Goal: Information Seeking & Learning: Learn about a topic

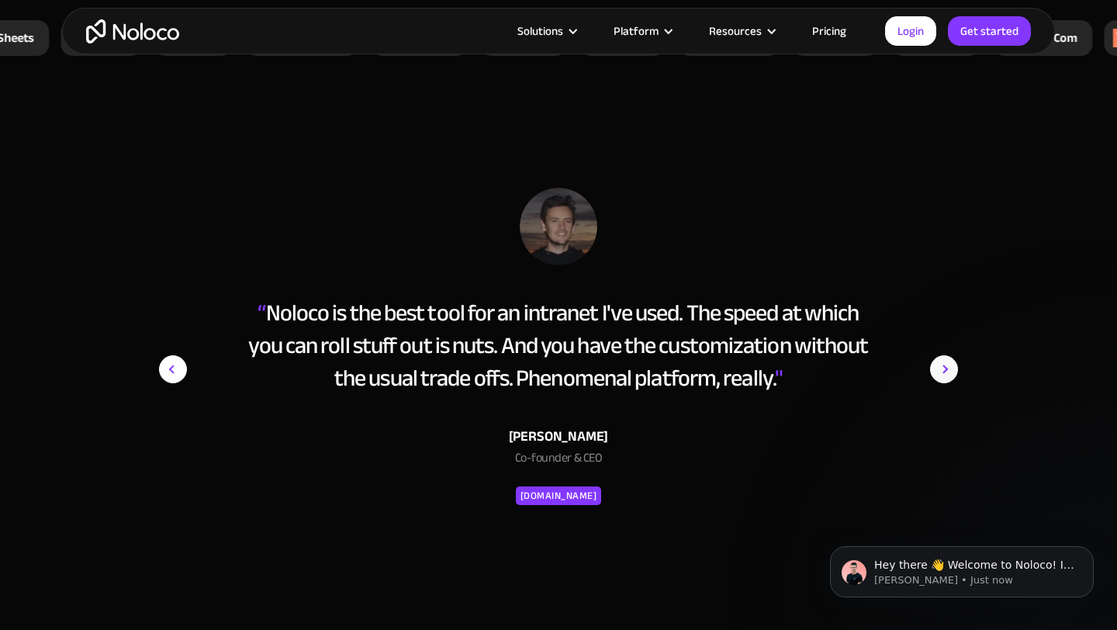
scroll to position [6121, 0]
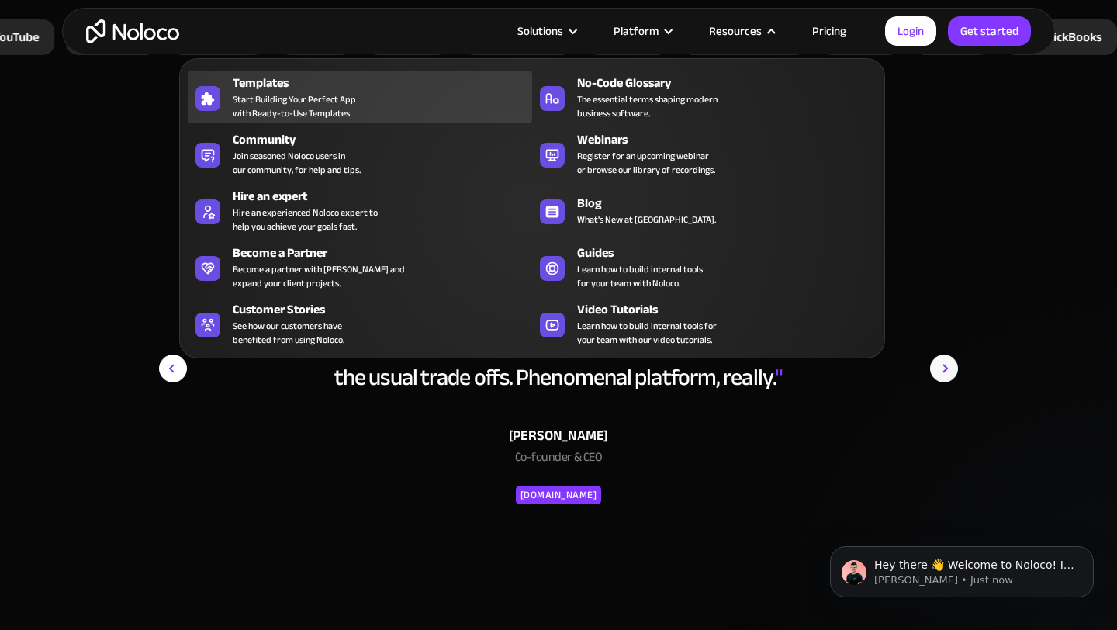
click at [282, 89] on div "Templates" at bounding box center [386, 83] width 306 height 19
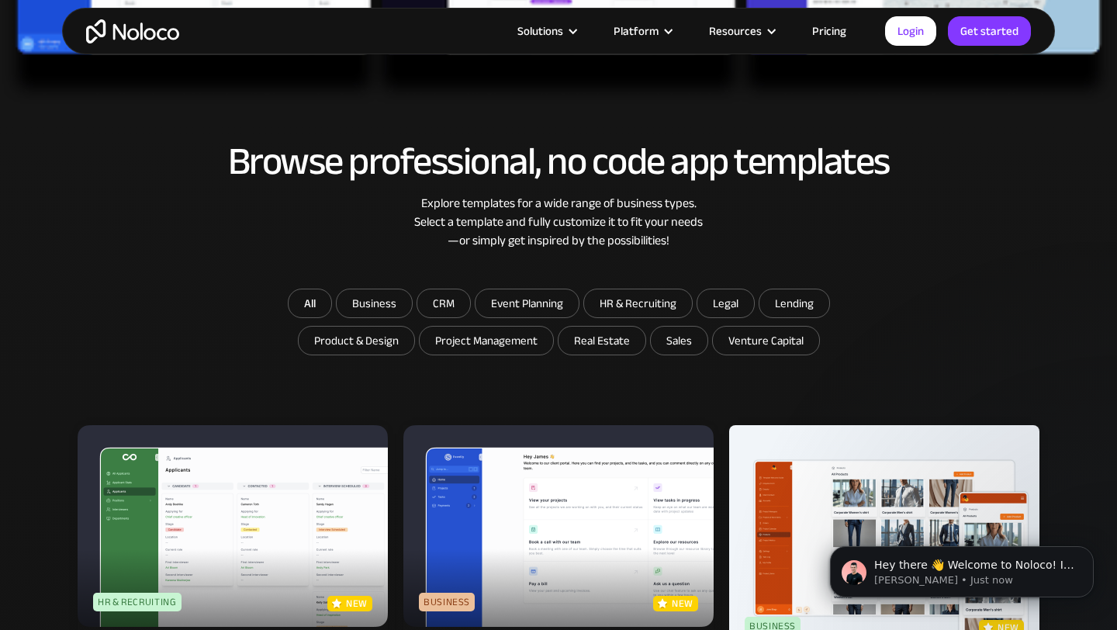
scroll to position [705, 0]
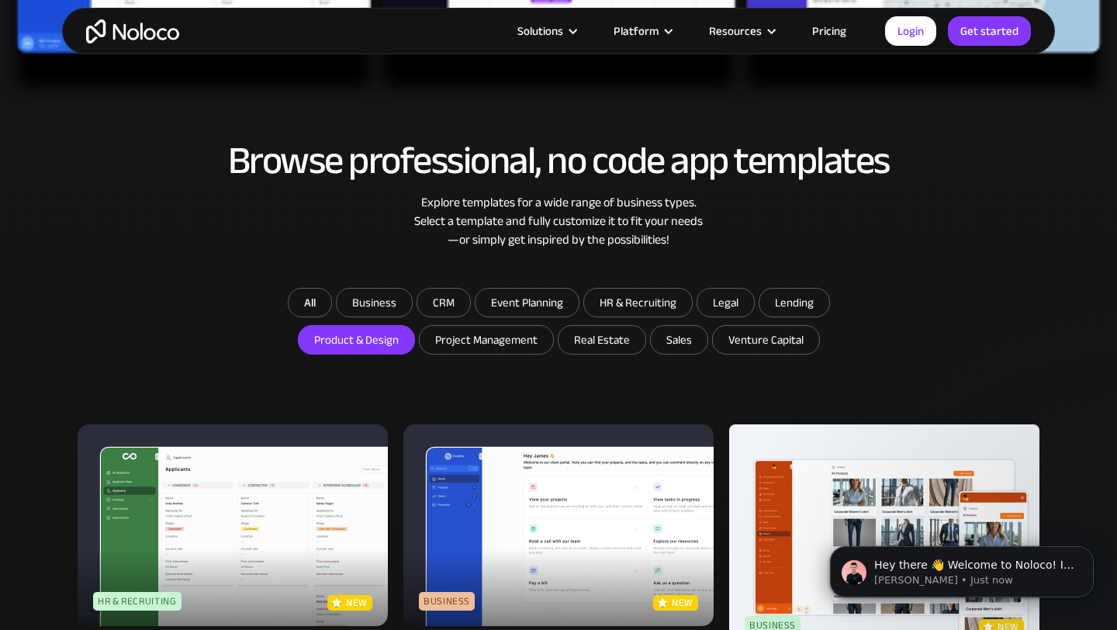
click at [371, 340] on input "Product & Design" at bounding box center [357, 340] width 116 height 28
checkbox input "true"
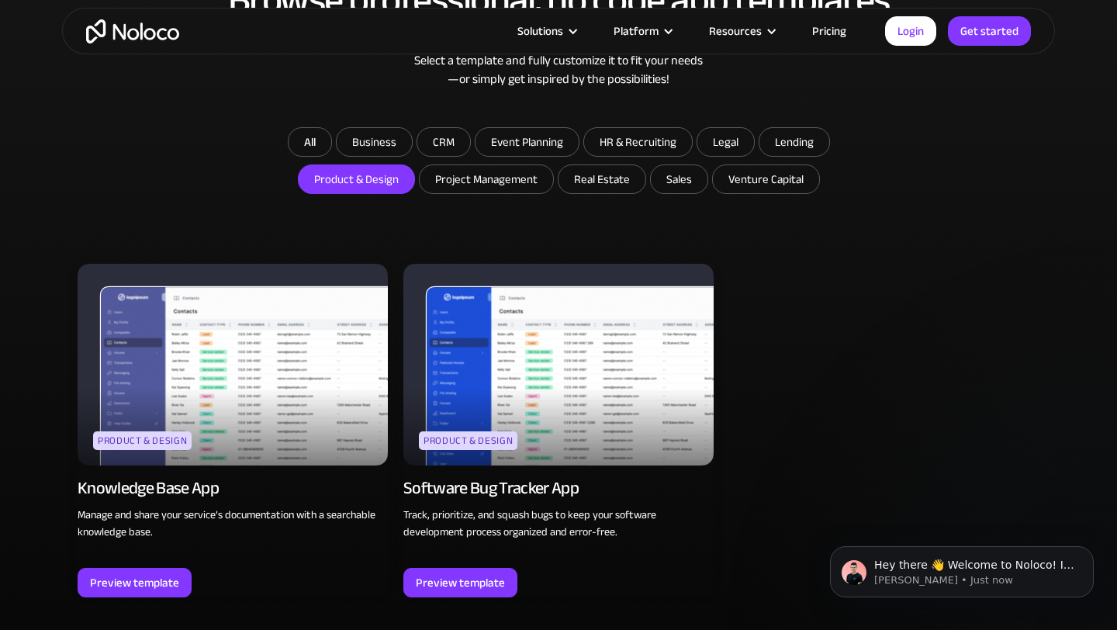
scroll to position [859, 0]
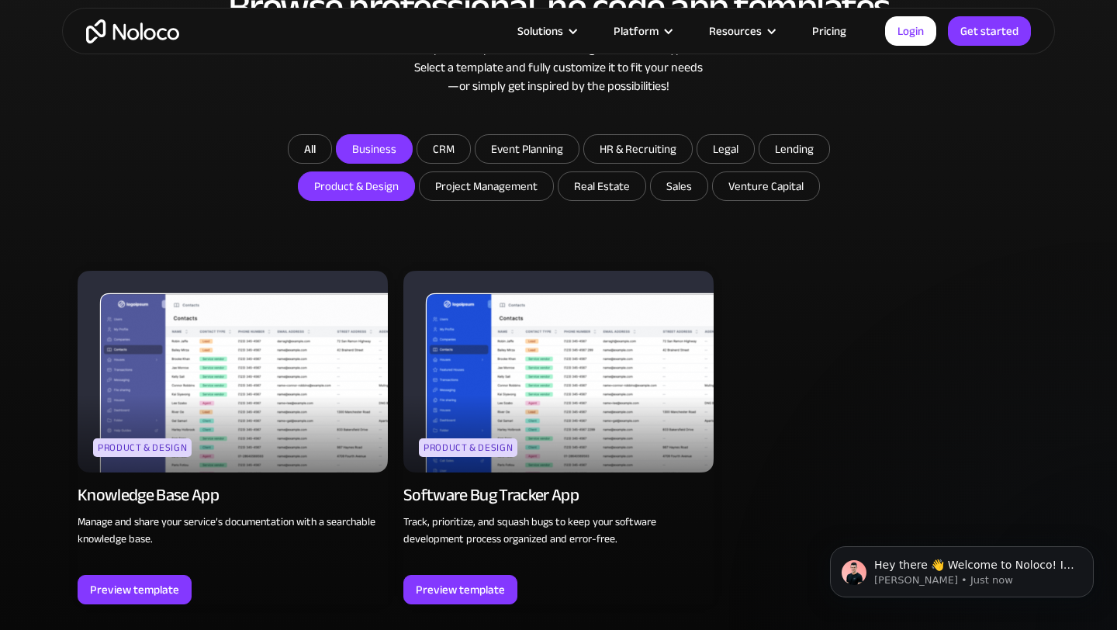
click at [365, 144] on input "Business" at bounding box center [374, 149] width 75 height 28
checkbox input "true"
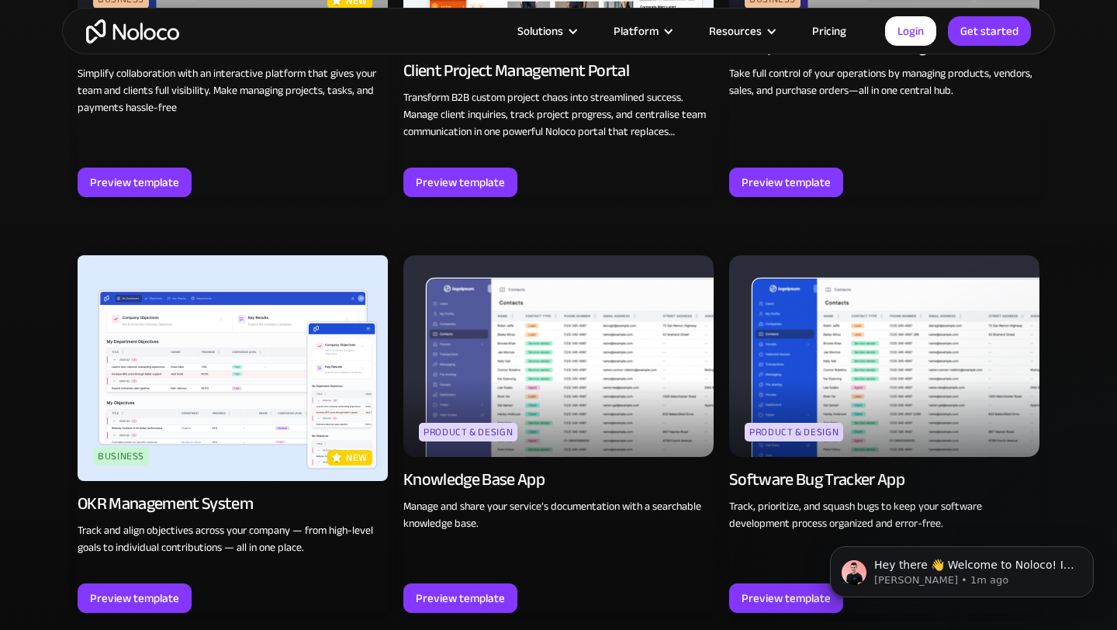
scroll to position [1260, 0]
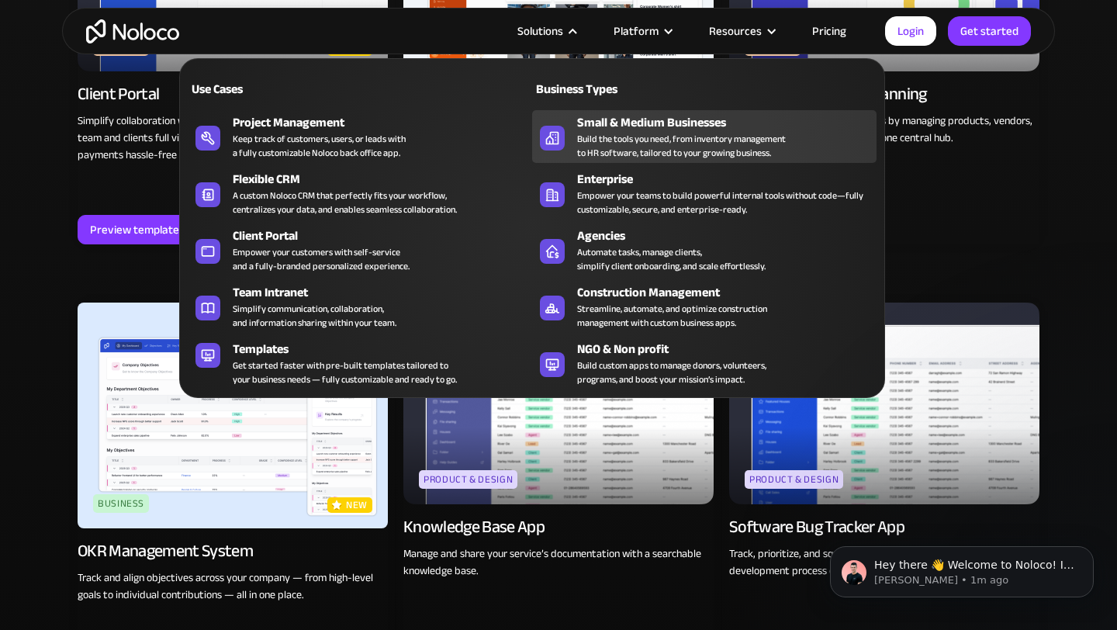
click at [614, 125] on div "Small & Medium Businesses" at bounding box center [730, 122] width 306 height 19
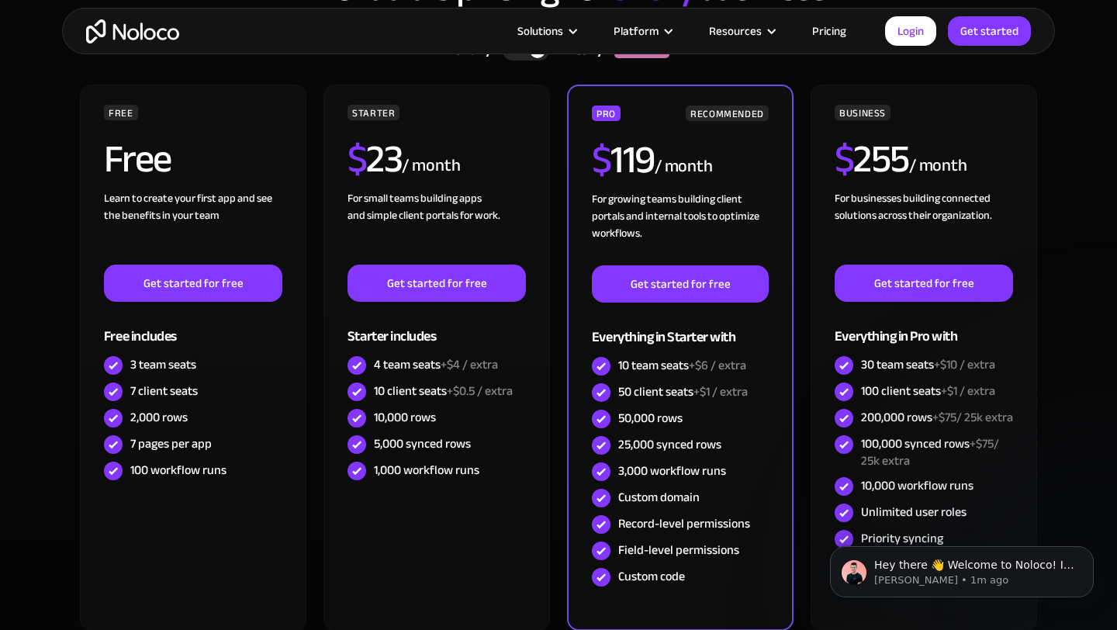
scroll to position [4331, 0]
